Goal: Complete application form

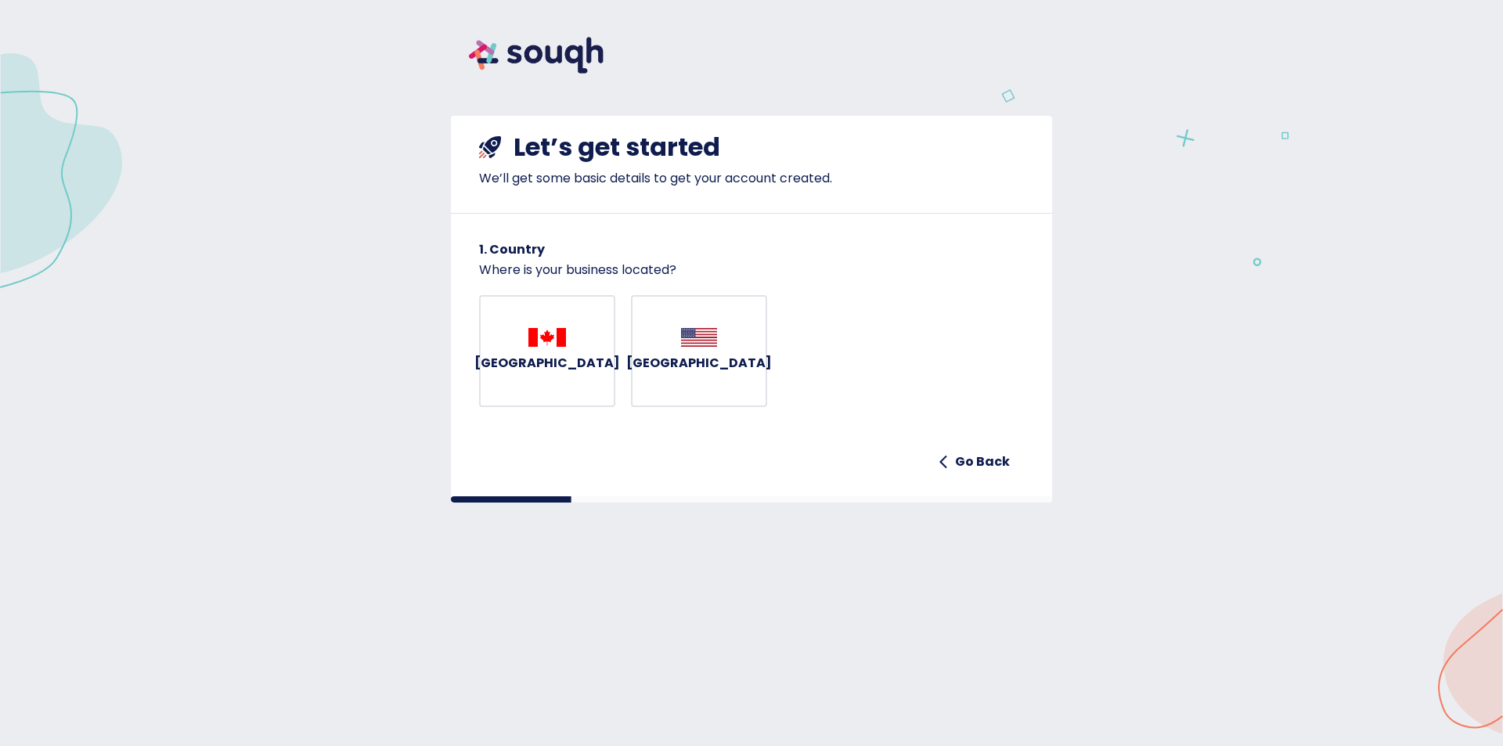
click at [564, 359] on div "[GEOGRAPHIC_DATA]" at bounding box center [547, 351] width 146 height 47
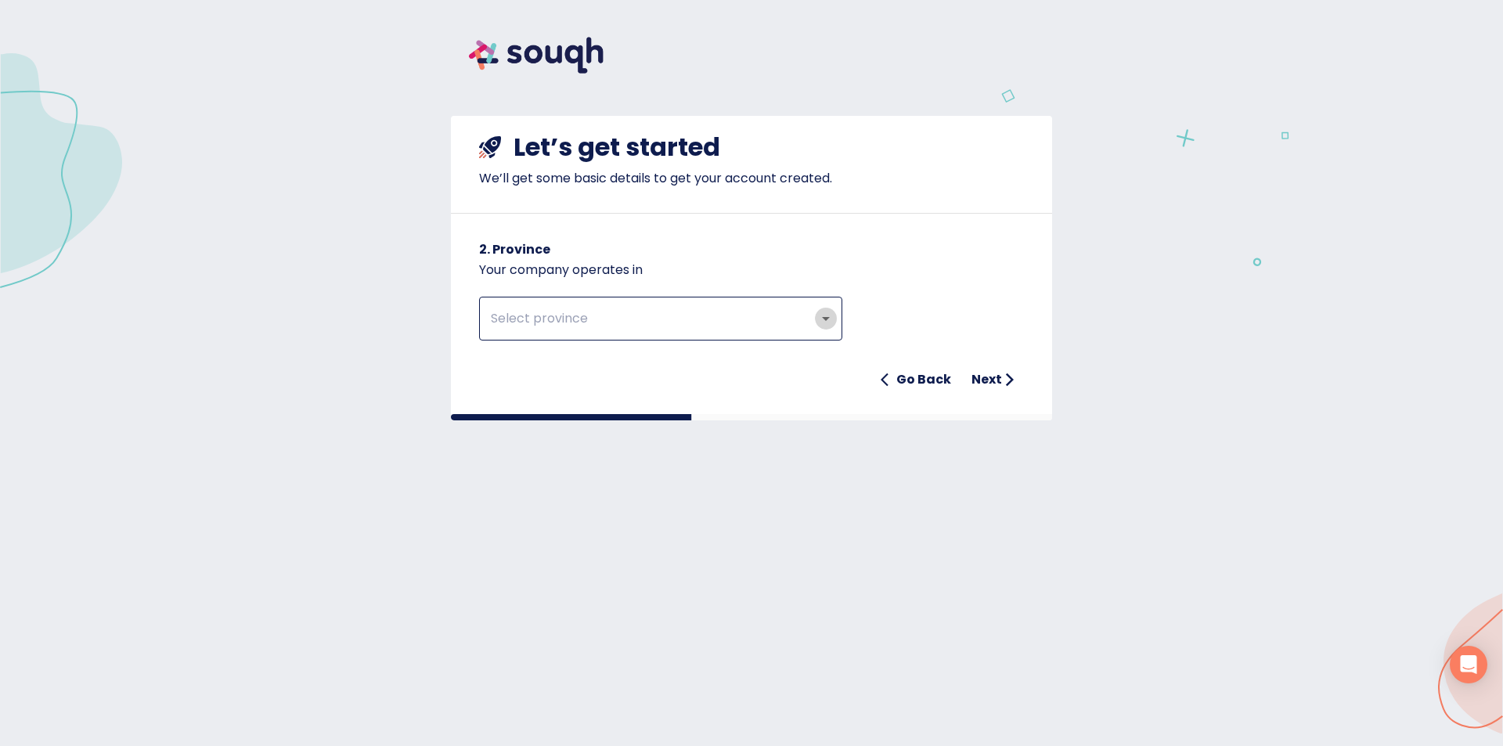
click at [826, 319] on icon "Open" at bounding box center [826, 319] width 8 height 4
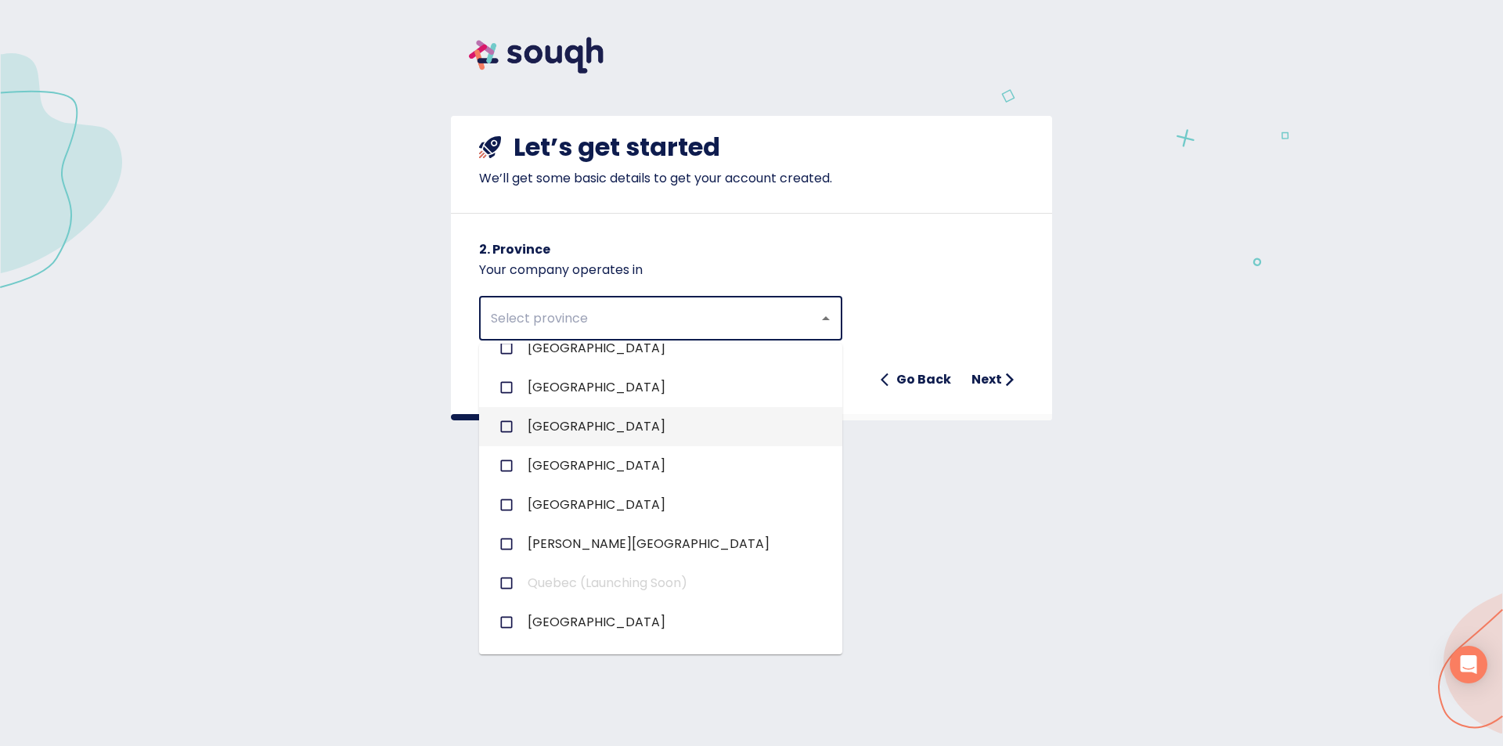
scroll to position [188, 0]
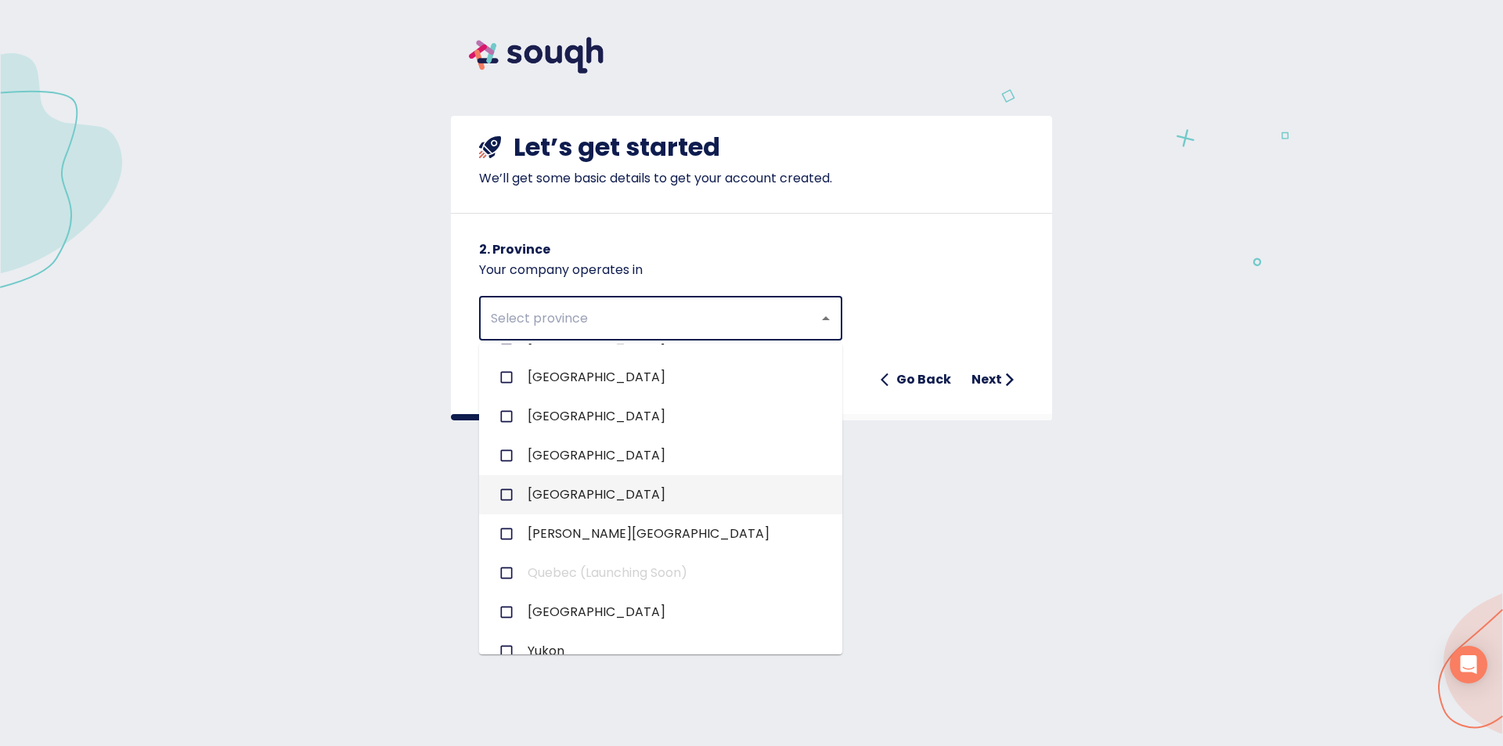
click at [551, 485] on span "[GEOGRAPHIC_DATA]" at bounding box center [597, 494] width 138 height 19
checkbox input "true"
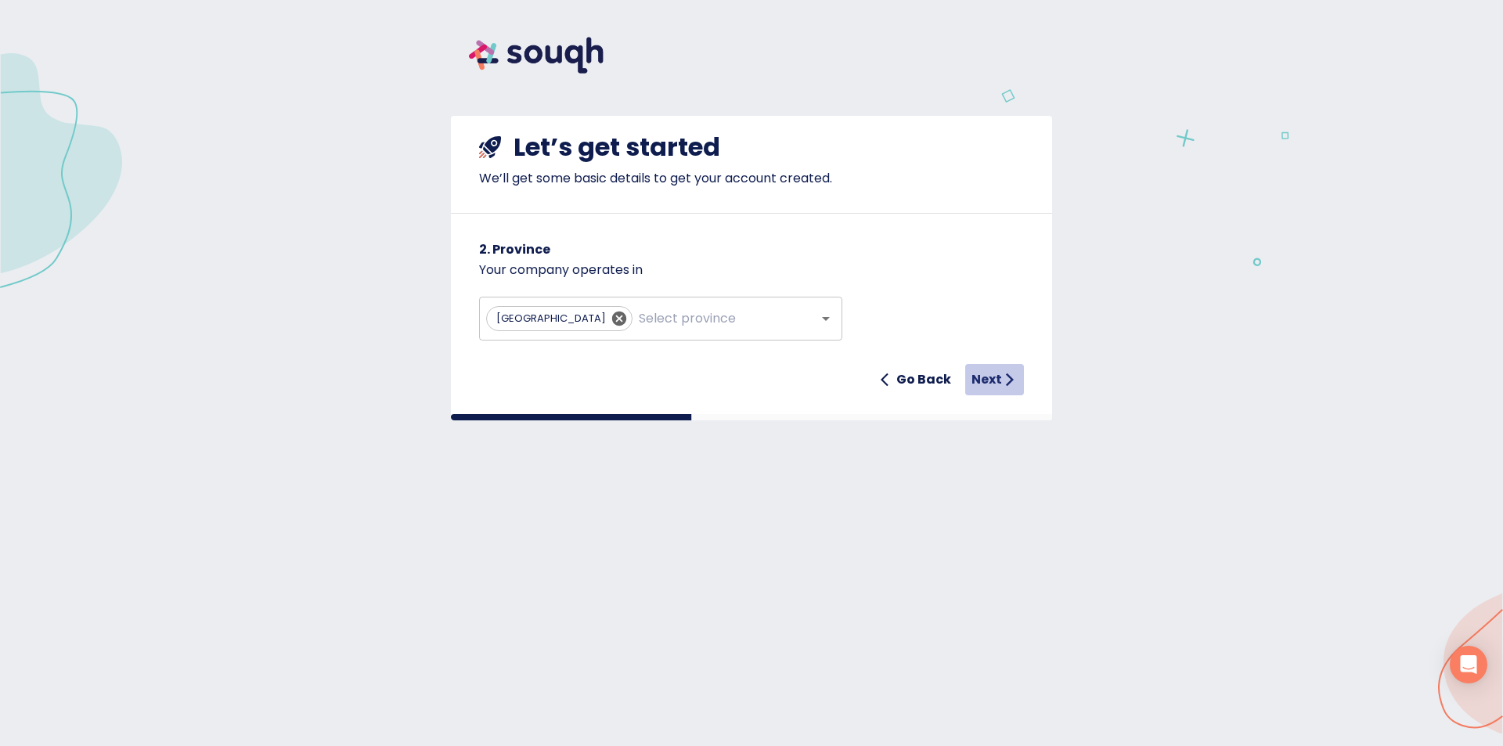
click at [993, 377] on h6 "Next" at bounding box center [986, 380] width 31 height 22
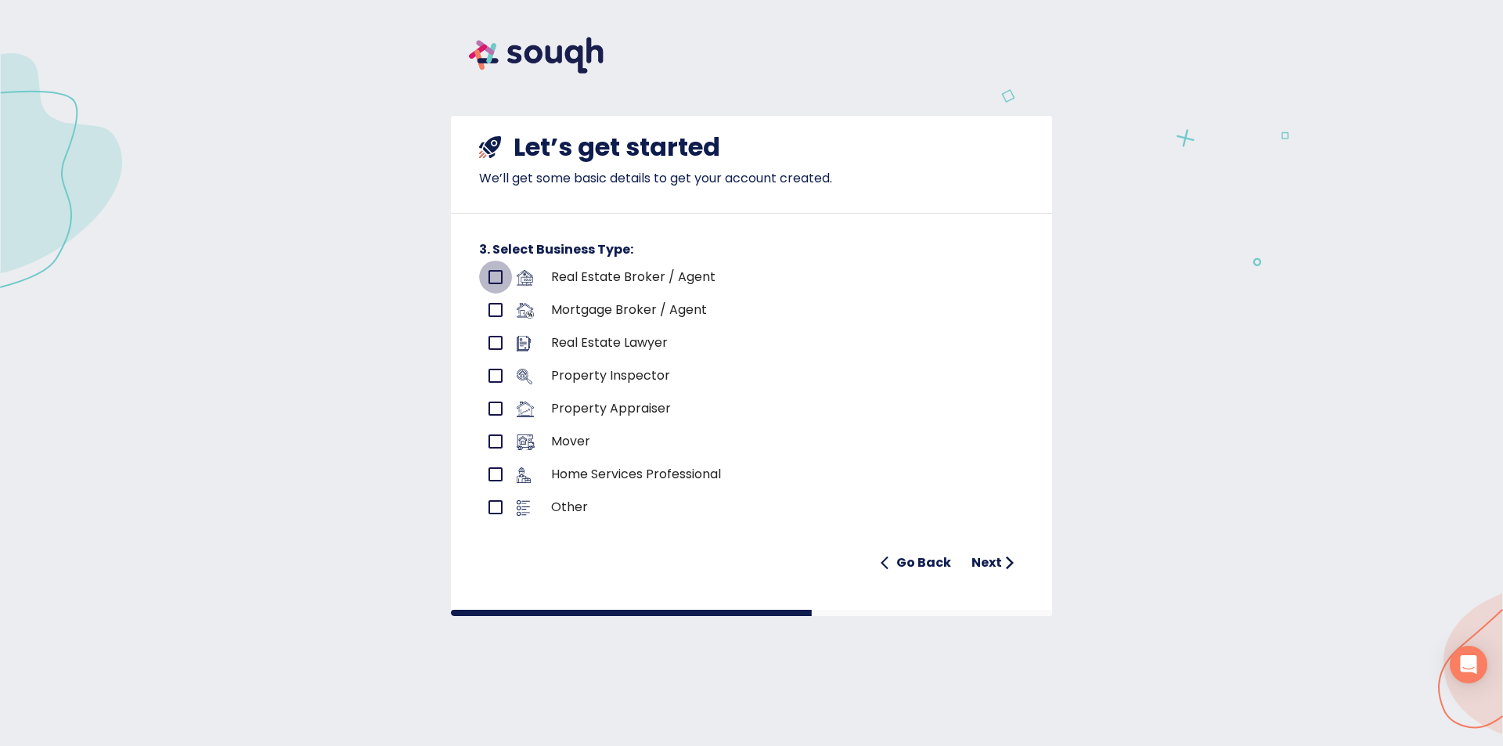
click at [496, 276] on input "primary checkbox" at bounding box center [495, 277] width 33 height 33
checkbox input "true"
click at [994, 560] on h6 "Next" at bounding box center [986, 563] width 31 height 22
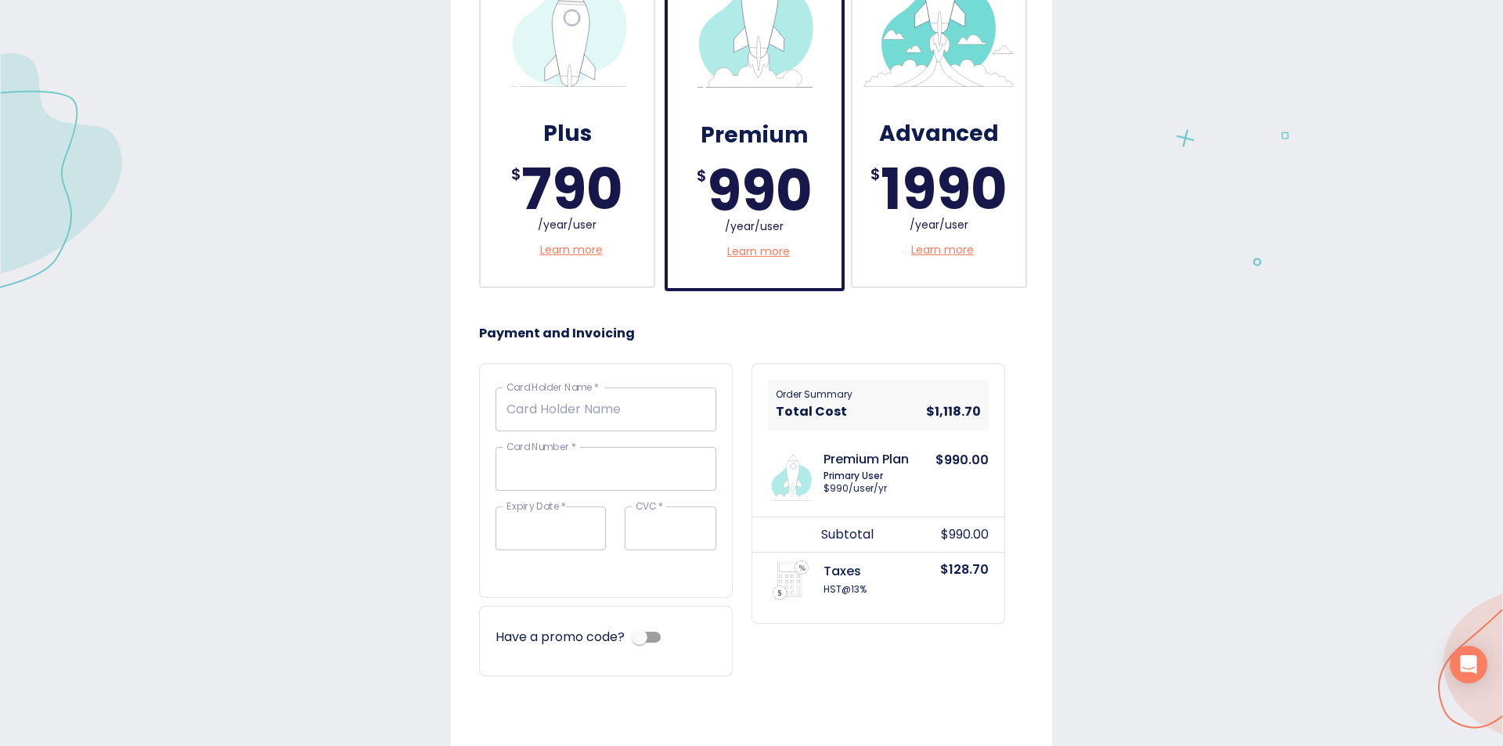
scroll to position [522, 0]
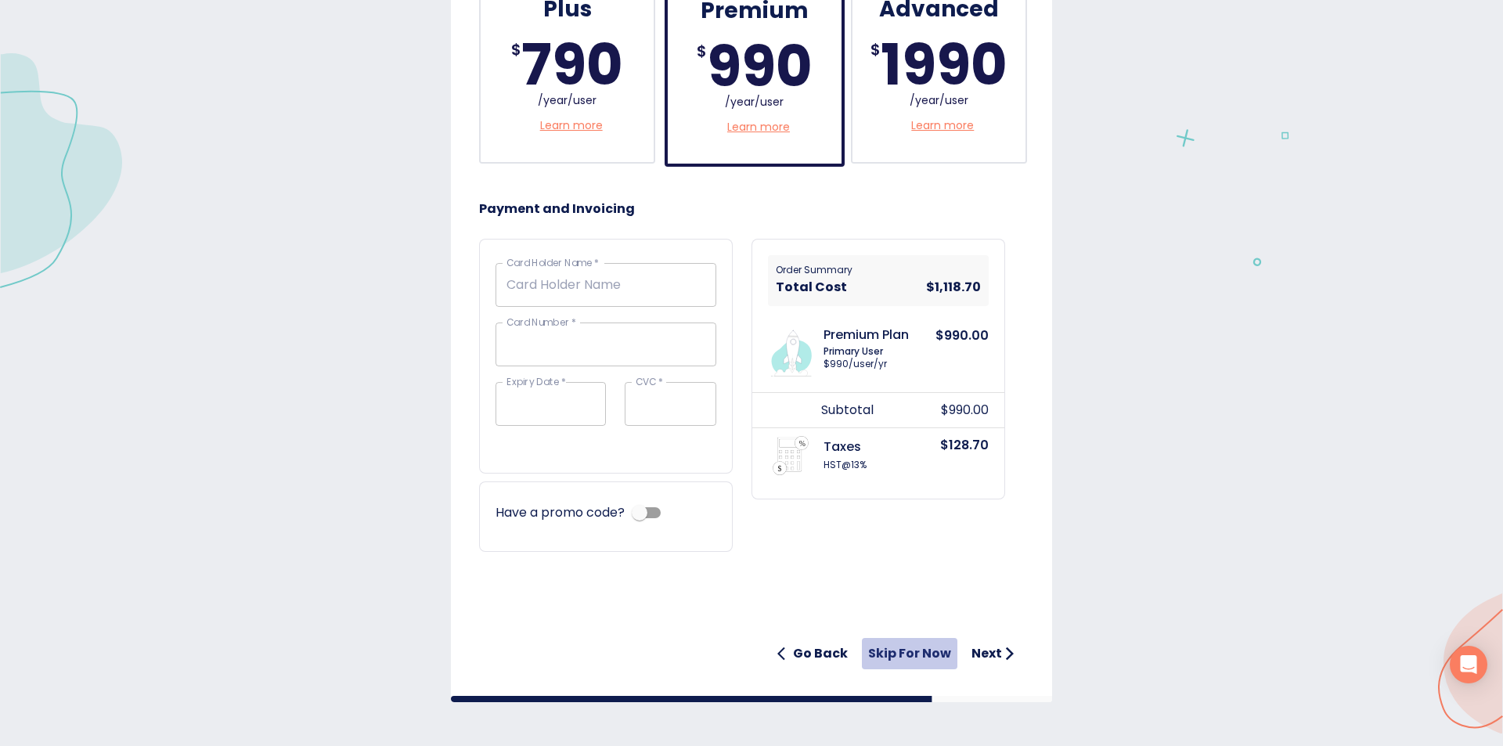
click at [936, 648] on h6 "Skip for now" at bounding box center [909, 654] width 83 height 22
